Goal: Check status: Check status

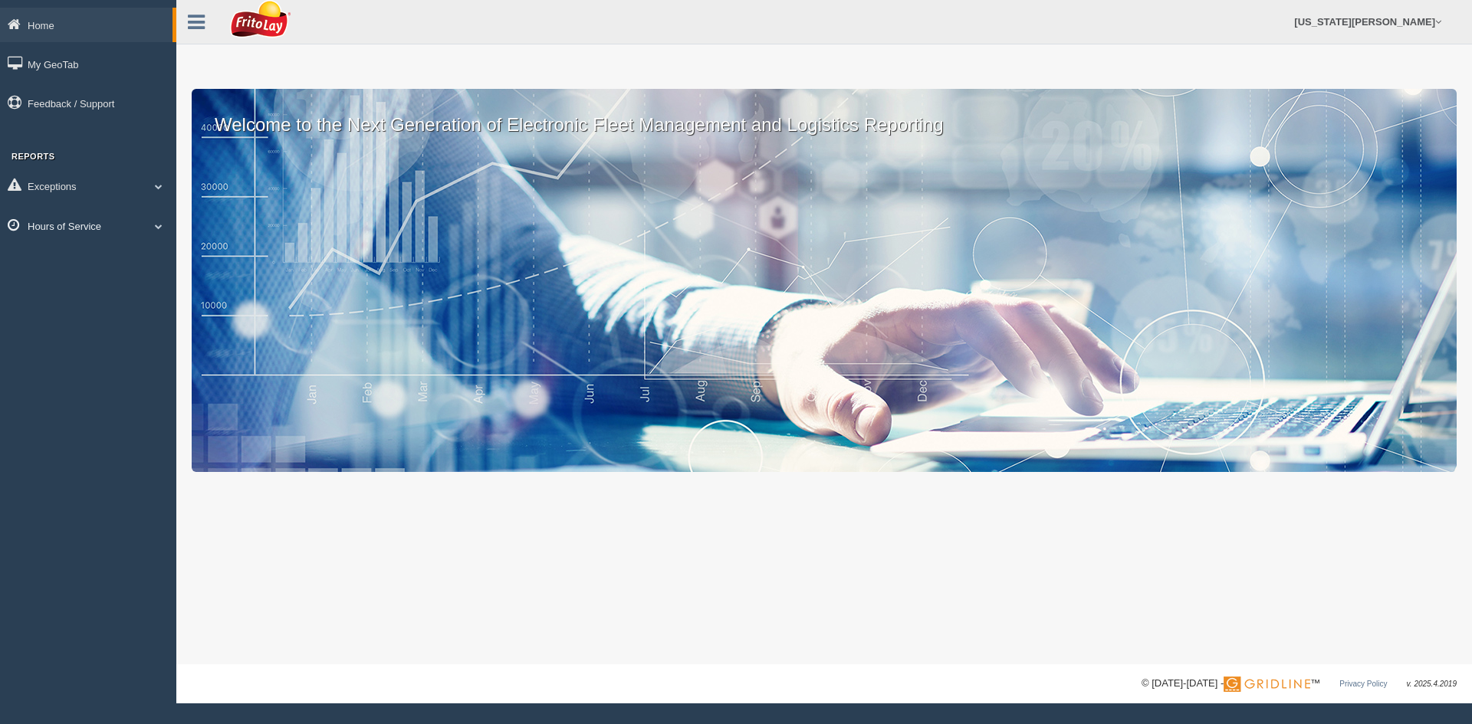
click at [101, 228] on link "Hours of Service" at bounding box center [88, 226] width 176 height 34
click at [100, 261] on link "HOS Explanation Reports" at bounding box center [100, 262] width 145 height 28
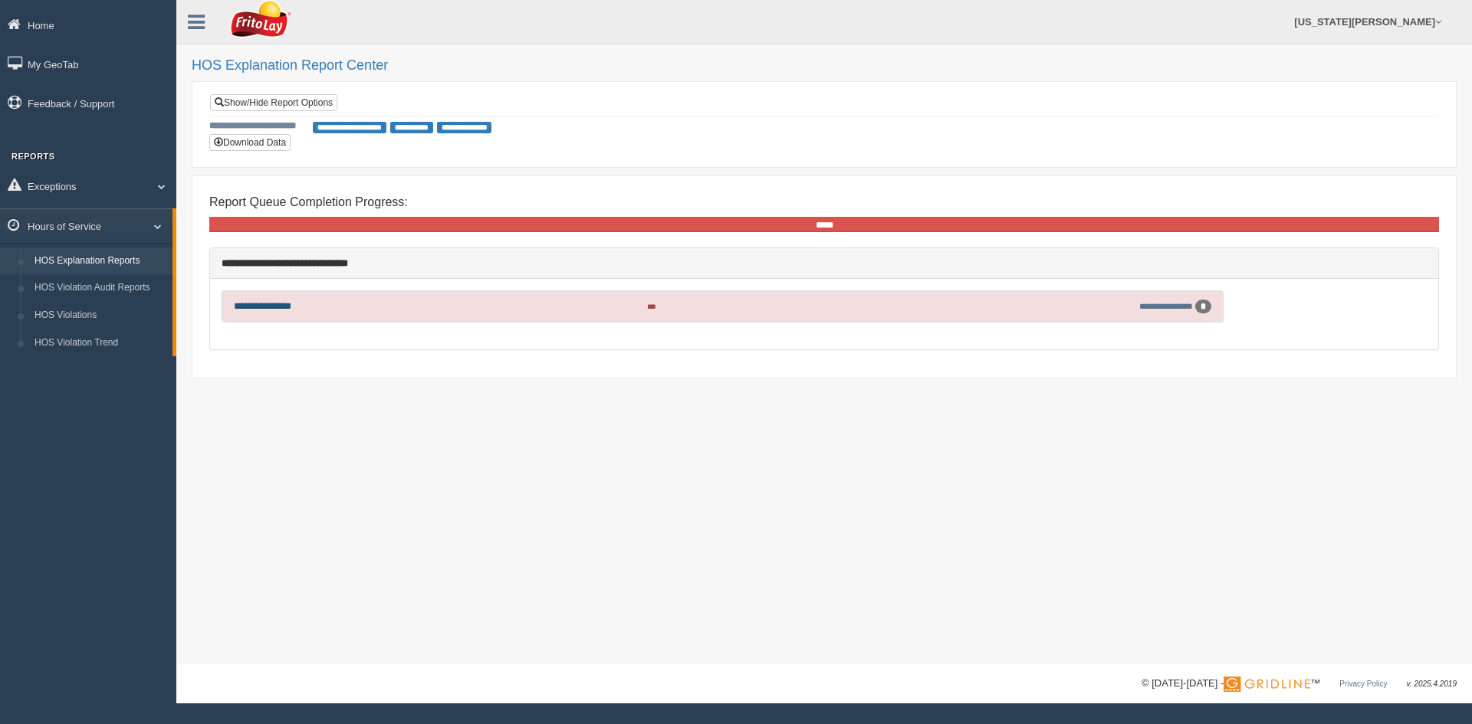
click at [285, 304] on link "**********" at bounding box center [262, 306] width 57 height 10
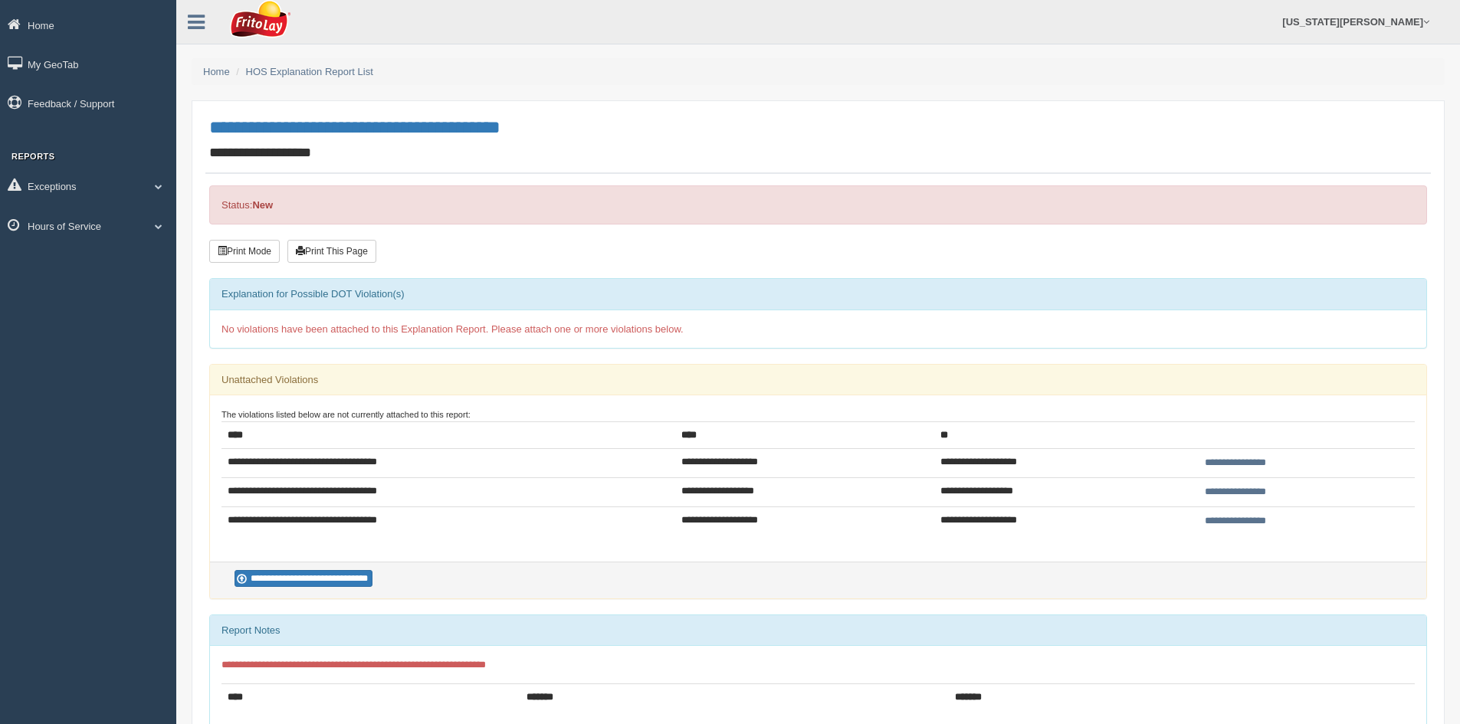
click at [1221, 523] on input "**********" at bounding box center [1236, 522] width 71 height 16
